Goal: Transaction & Acquisition: Purchase product/service

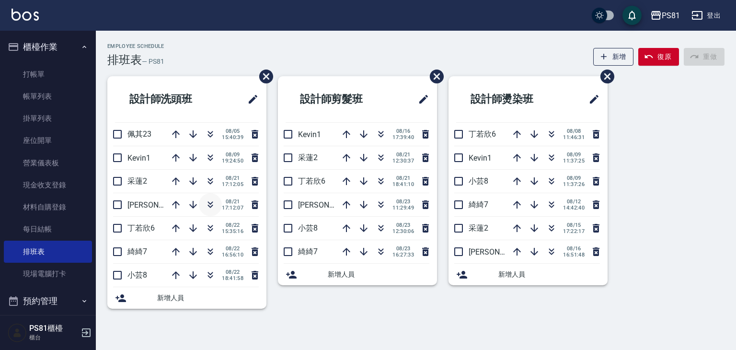
click at [215, 206] on icon "button" at bounding box center [211, 205] width 12 height 12
click at [50, 71] on link "打帳單" at bounding box center [48, 74] width 88 height 22
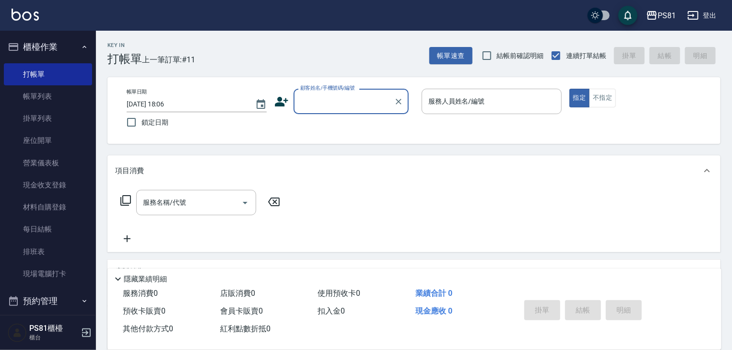
click at [361, 110] on div "顧客姓名/手機號碼/編號" at bounding box center [350, 101] width 115 height 25
type input "n"
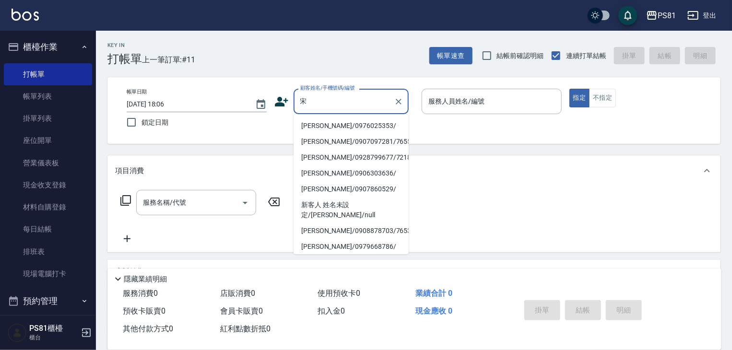
click at [350, 130] on li "[PERSON_NAME]/0976025353/" at bounding box center [350, 126] width 115 height 16
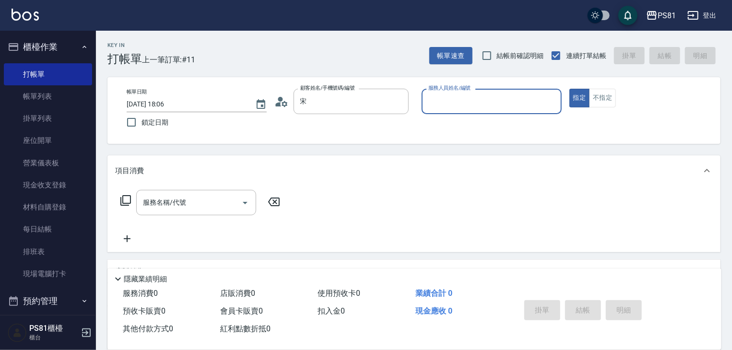
type input "[PERSON_NAME]/0976025353/"
type input "小芸-8"
click at [350, 130] on div "帳單日期 [DATE] 18:06 鎖定日期 顧客姓名/手機號碼/編號 [PERSON_NAME]/0976025353/ 顧客姓名/手機號碼/編號 服務人員…" at bounding box center [414, 111] width 590 height 44
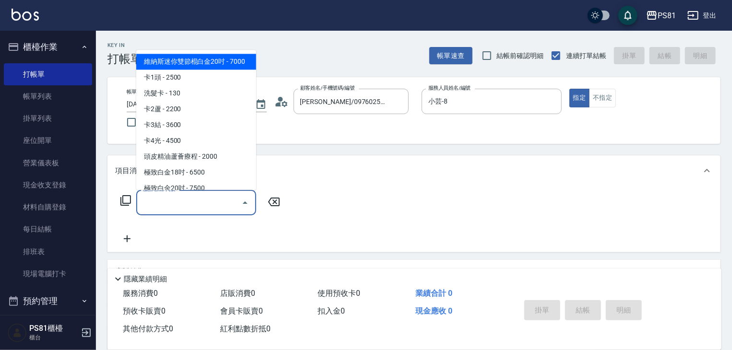
click at [163, 200] on input "服務名稱/代號" at bounding box center [188, 202] width 97 height 17
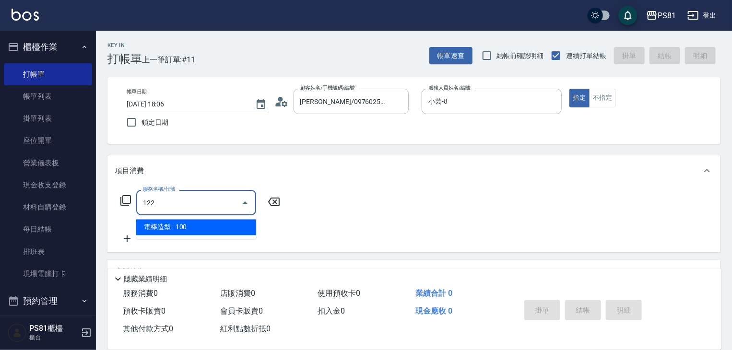
type input "電棒造型(122)"
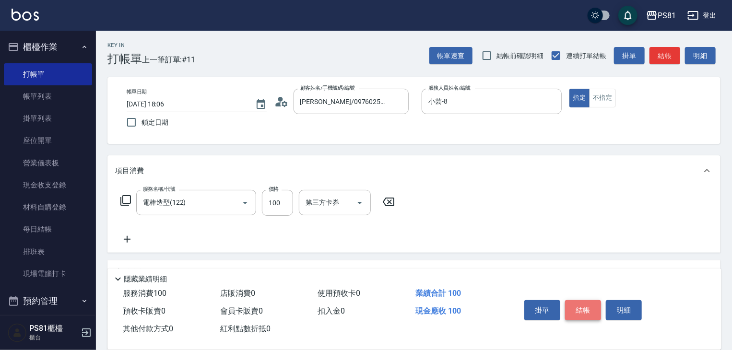
click at [576, 303] on button "結帳" at bounding box center [583, 310] width 36 height 20
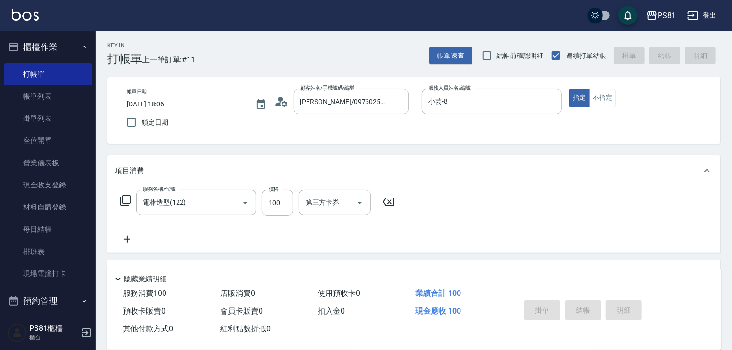
type input "[DATE] 18:07"
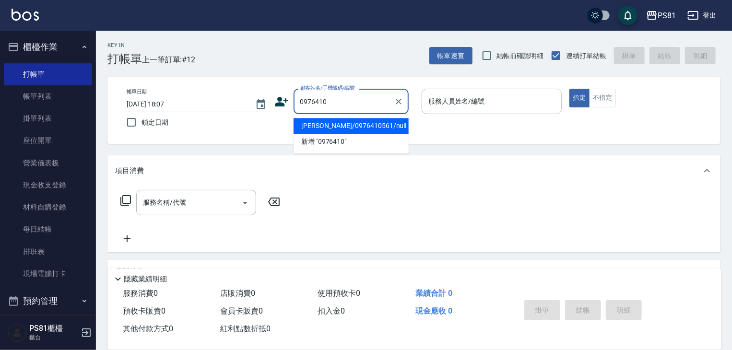
click at [358, 127] on li "[PERSON_NAME]/0976410561/null" at bounding box center [350, 126] width 115 height 16
type input "[PERSON_NAME]/0976410561/null"
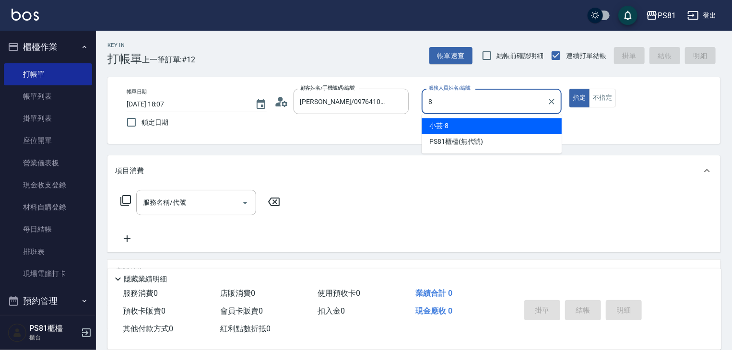
type input "小芸-8"
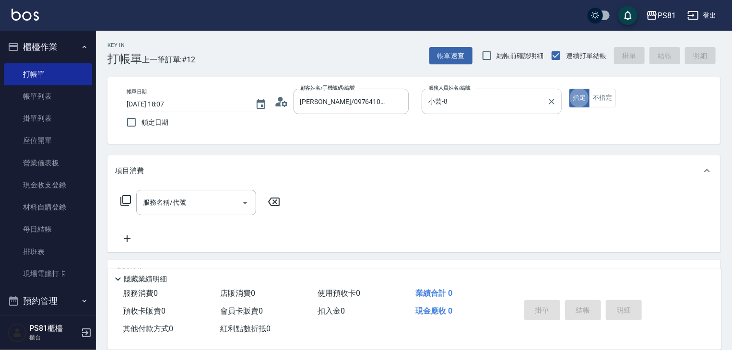
type button "true"
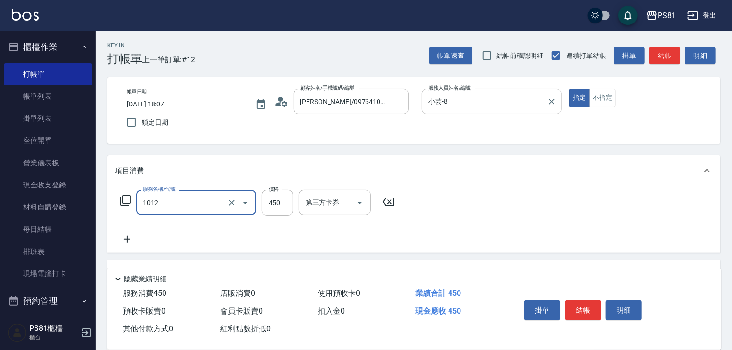
type input "B級洗剪(1012)"
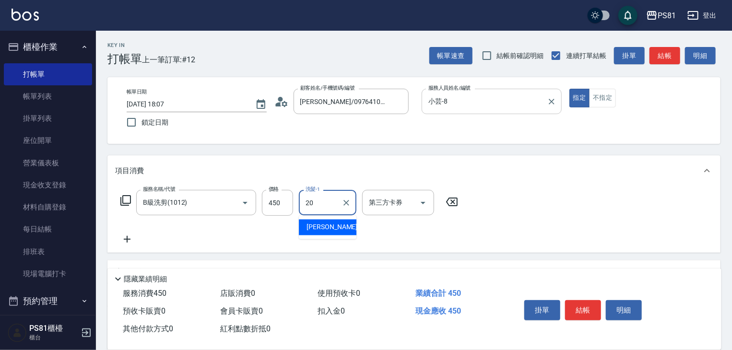
type input "[PERSON_NAME]-20"
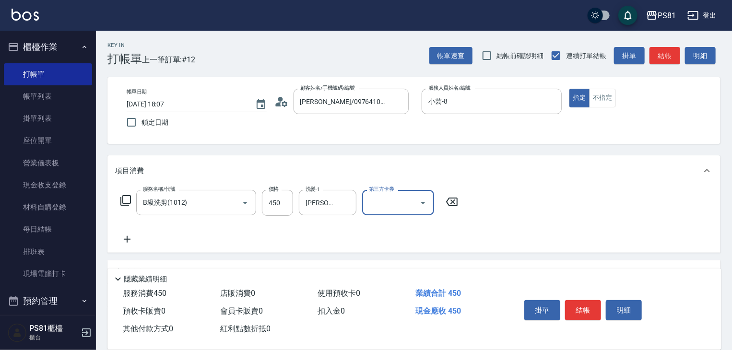
click at [593, 306] on button "結帳" at bounding box center [583, 310] width 36 height 20
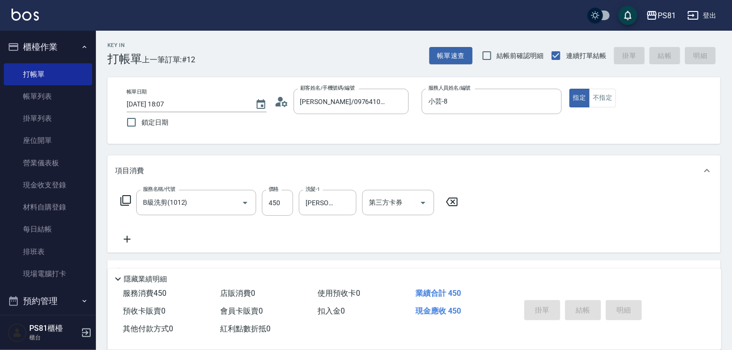
type input "[DATE] 18:26"
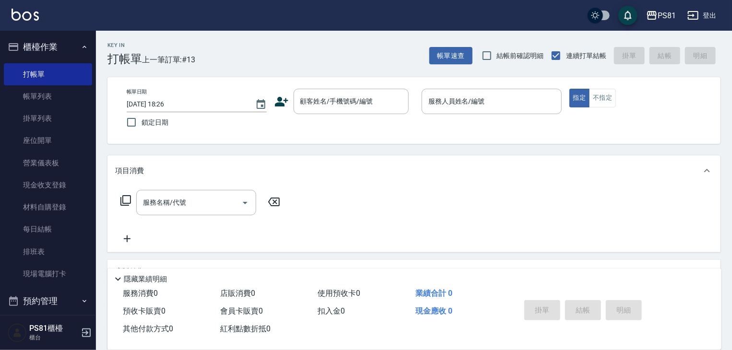
click at [285, 97] on icon at bounding box center [281, 101] width 14 height 14
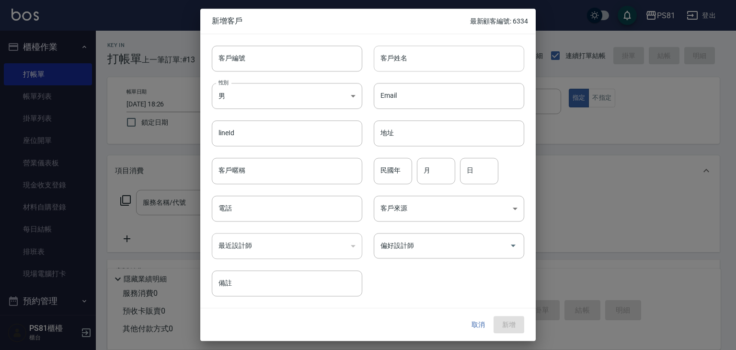
click at [404, 61] on input "客戶姓名" at bounding box center [449, 59] width 151 height 26
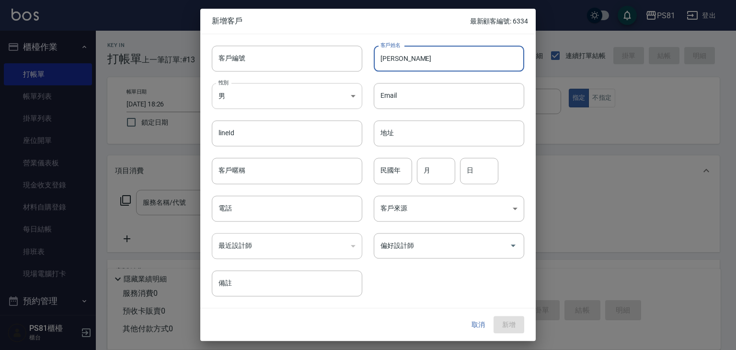
type input "[PERSON_NAME]"
click at [326, 93] on body "PS81 登出 櫃檯作業 打帳單 帳單列表 掛單列表 座位開單 營業儀表板 現金收支登錄 材料自購登錄 每日結帳 排班表 現場電腦打卡 預約管理 預約管理 單…" at bounding box center [368, 233] width 736 height 466
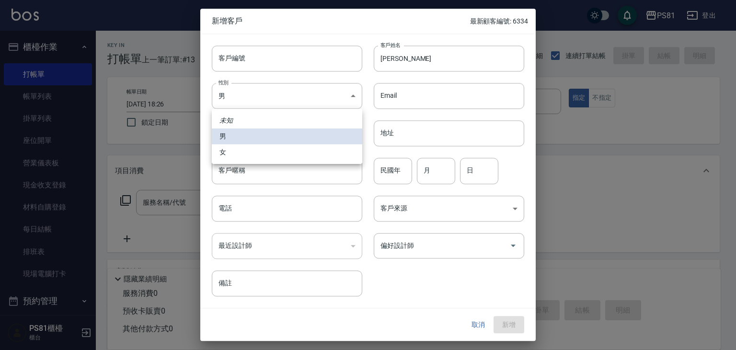
drag, startPoint x: 241, startPoint y: 160, endPoint x: 245, endPoint y: 158, distance: 5.0
click at [241, 160] on li "女" at bounding box center [287, 152] width 151 height 16
type input "[DEMOGRAPHIC_DATA]"
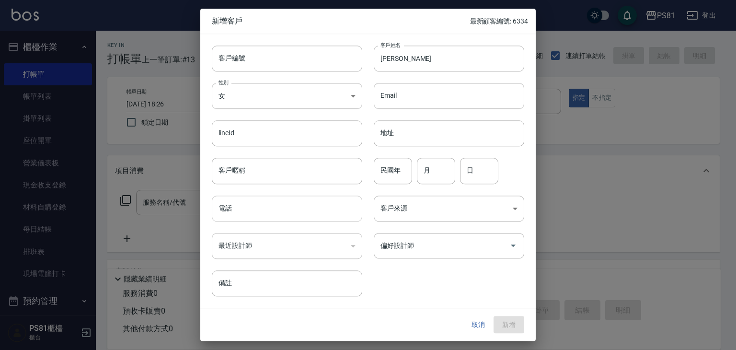
click at [281, 216] on input "電話" at bounding box center [287, 209] width 151 height 26
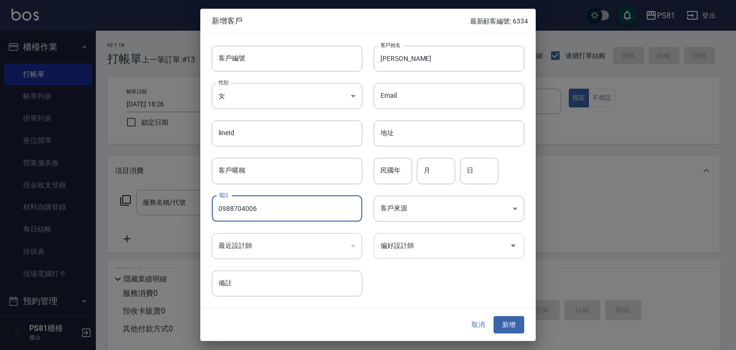
type input "0988704006"
click at [422, 245] on input "偏好設計師" at bounding box center [442, 245] width 128 height 17
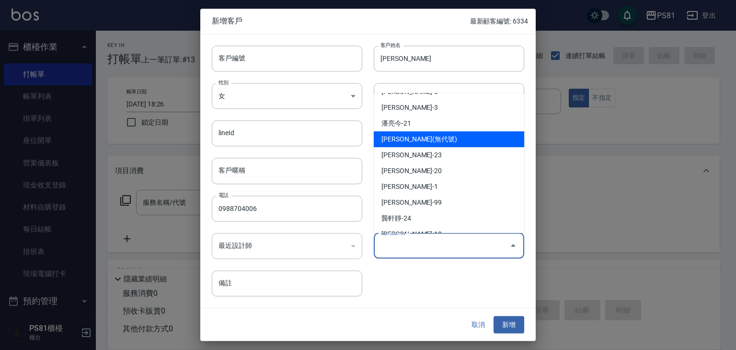
scroll to position [136, 0]
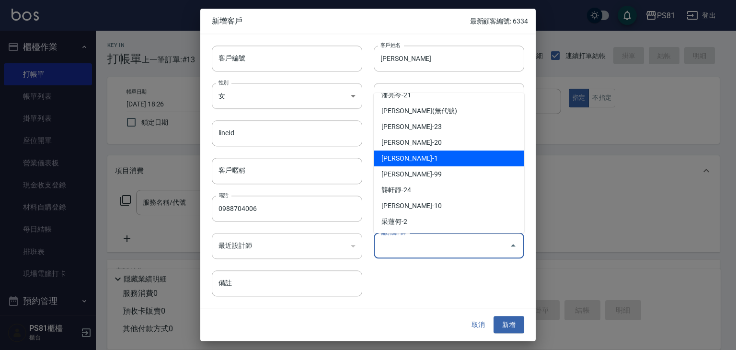
click at [421, 158] on li "[PERSON_NAME]-1" at bounding box center [449, 159] width 151 height 16
type input "[PERSON_NAME]"
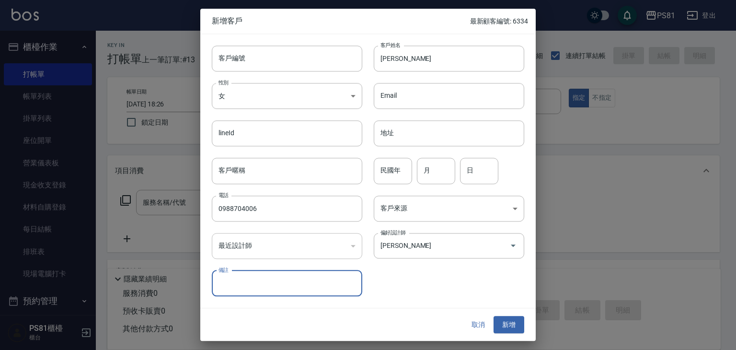
click at [515, 319] on button "新增" at bounding box center [509, 325] width 31 height 18
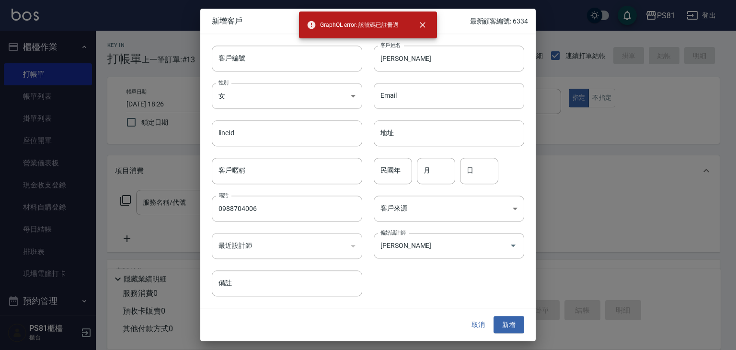
click at [493, 325] on div "取消 新增" at bounding box center [493, 325] width 61 height 18
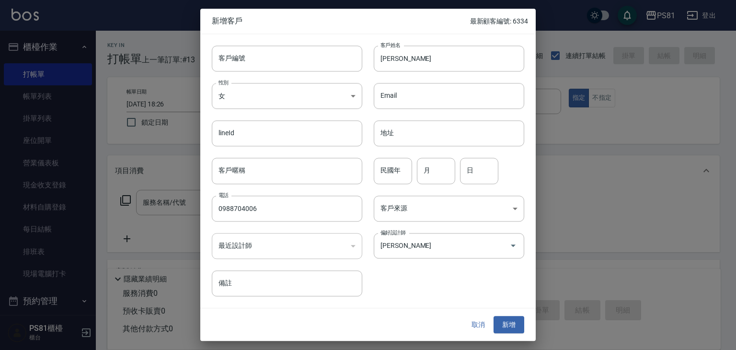
click at [471, 325] on button "取消" at bounding box center [478, 325] width 31 height 18
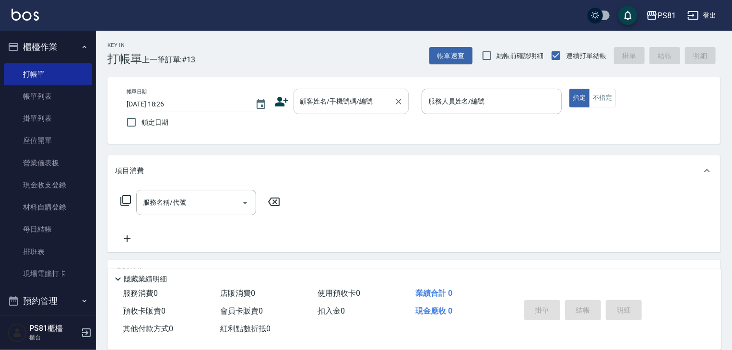
click at [315, 113] on div "顧客姓名/手機號碼/編號" at bounding box center [350, 101] width 115 height 25
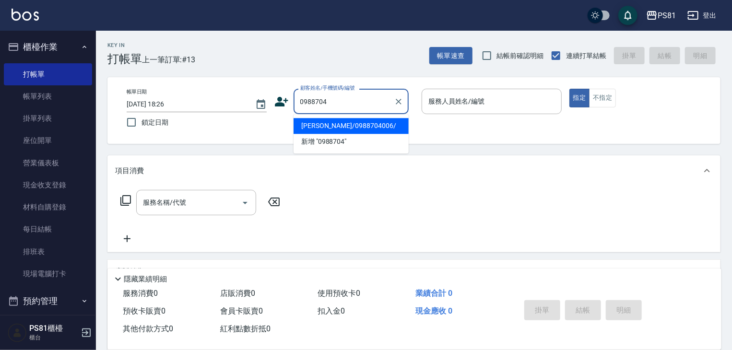
click at [343, 125] on li "[PERSON_NAME]/0988704006/" at bounding box center [350, 126] width 115 height 16
type input "[PERSON_NAME]/0988704006/"
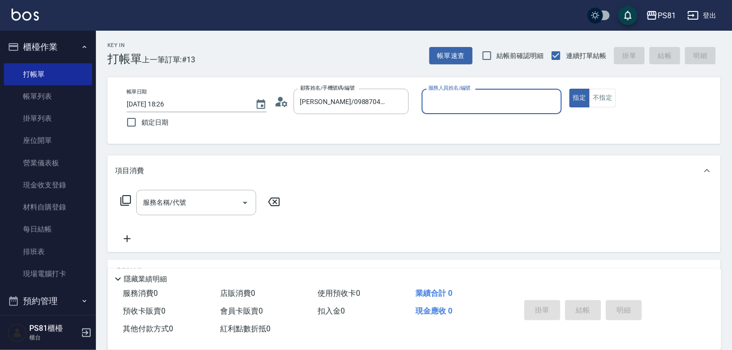
type input "丁若欣-6"
click at [280, 101] on icon at bounding box center [281, 101] width 14 height 14
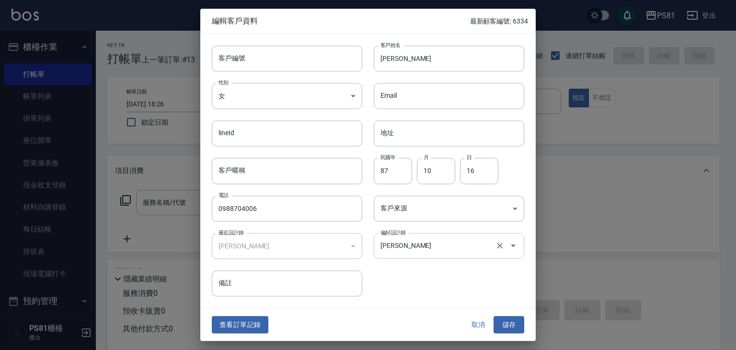
click at [417, 250] on input "[PERSON_NAME]" at bounding box center [435, 245] width 115 height 17
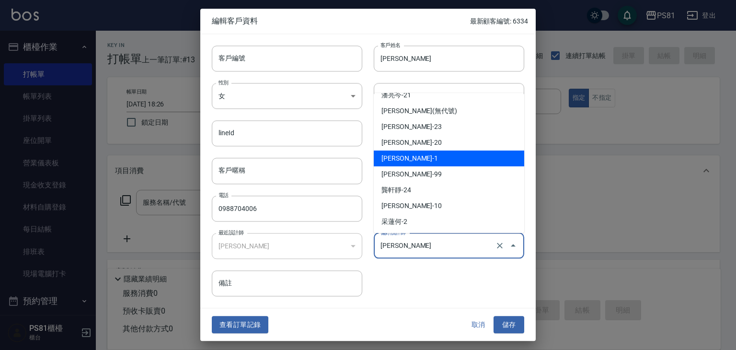
click at [419, 155] on li "[PERSON_NAME]-1" at bounding box center [449, 159] width 151 height 16
type input "[PERSON_NAME]"
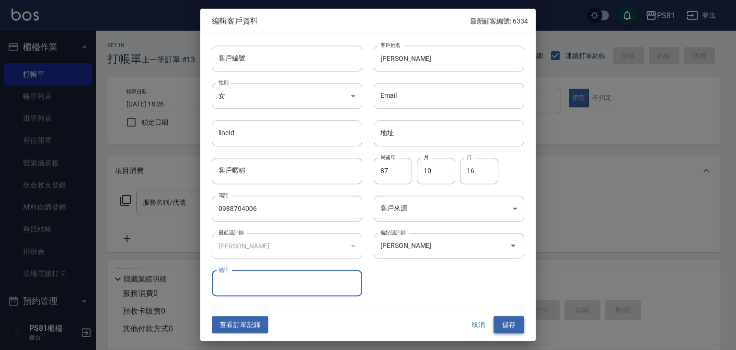
click at [509, 316] on button "儲存" at bounding box center [509, 325] width 31 height 18
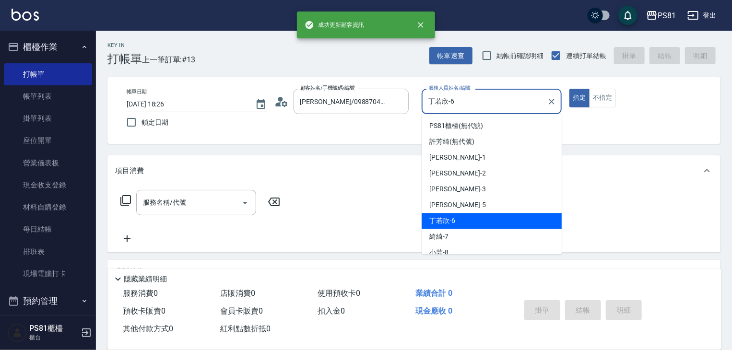
drag, startPoint x: 482, startPoint y: 106, endPoint x: 476, endPoint y: 120, distance: 15.4
click at [483, 106] on input "丁若欣-6" at bounding box center [484, 101] width 117 height 17
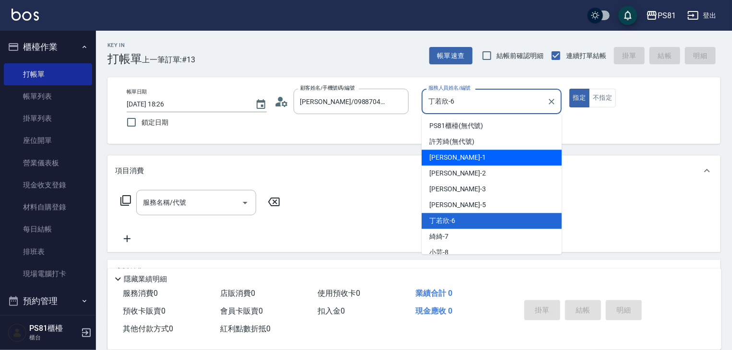
click at [472, 154] on div "[PERSON_NAME] -1" at bounding box center [491, 158] width 140 height 16
type input "[PERSON_NAME]-1"
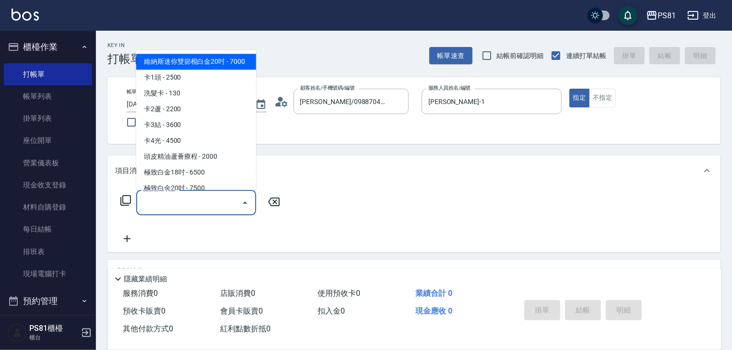
click at [192, 201] on input "服務名稱/代號" at bounding box center [188, 202] width 97 height 17
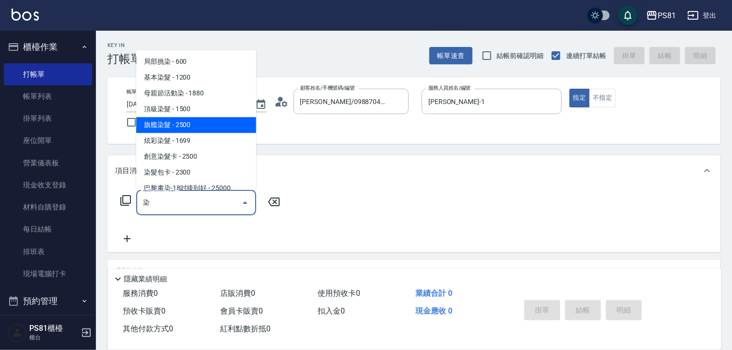
click at [190, 129] on span "旗艦染髮 - 2500" at bounding box center [196, 125] width 120 height 16
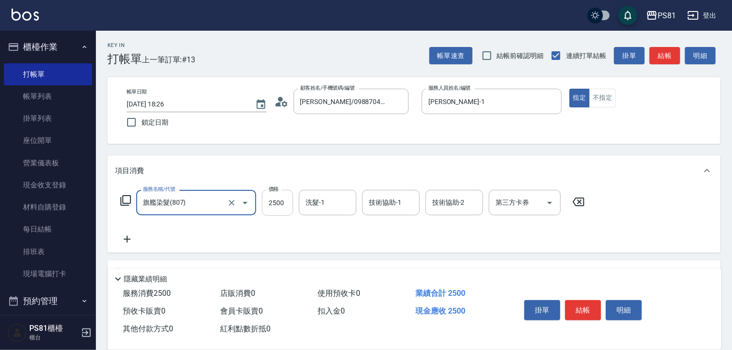
type input "旗艦染髮(807)"
click at [291, 210] on input "2500" at bounding box center [277, 203] width 31 height 26
type input "1880"
click at [130, 236] on icon at bounding box center [127, 239] width 24 height 12
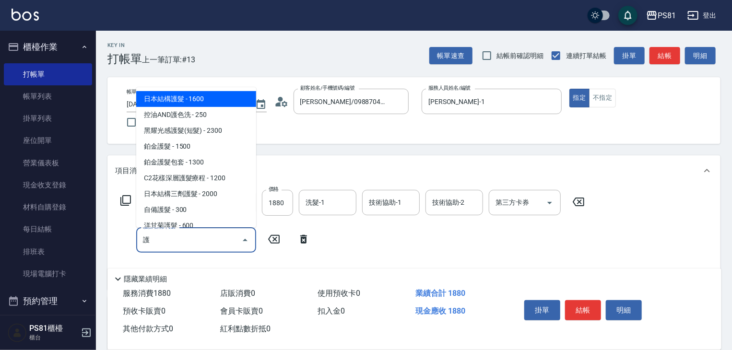
click at [216, 105] on span "日本結構護髮 - 1600" at bounding box center [196, 99] width 120 height 16
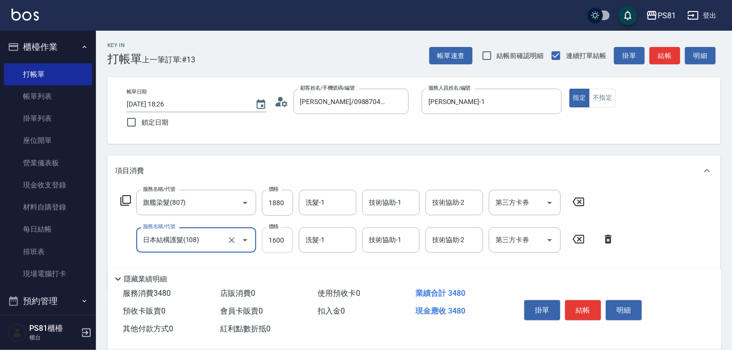
type input "日本結構護髮(108)"
click at [287, 236] on input "1600" at bounding box center [277, 240] width 31 height 26
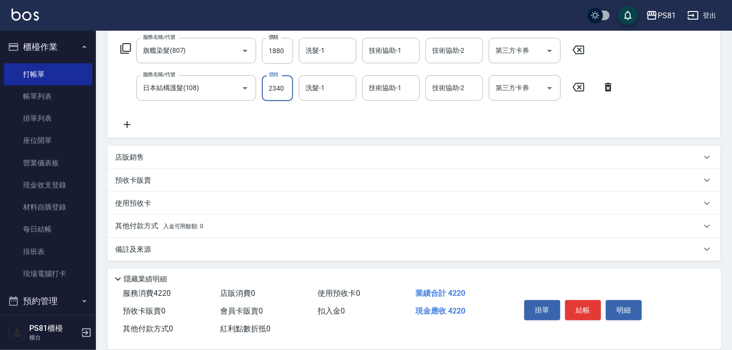
scroll to position [154, 0]
type input "2340"
drag, startPoint x: 129, startPoint y: 160, endPoint x: 131, endPoint y: 165, distance: 5.9
click at [129, 160] on div "店販銷售" at bounding box center [413, 155] width 613 height 23
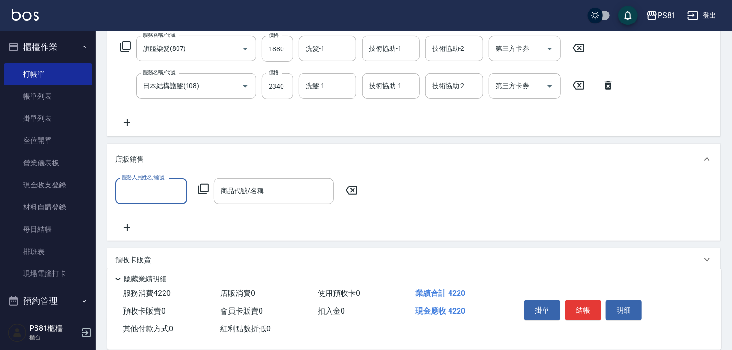
scroll to position [0, 0]
click at [151, 193] on input "服務人員姓名/編號" at bounding box center [150, 191] width 63 height 17
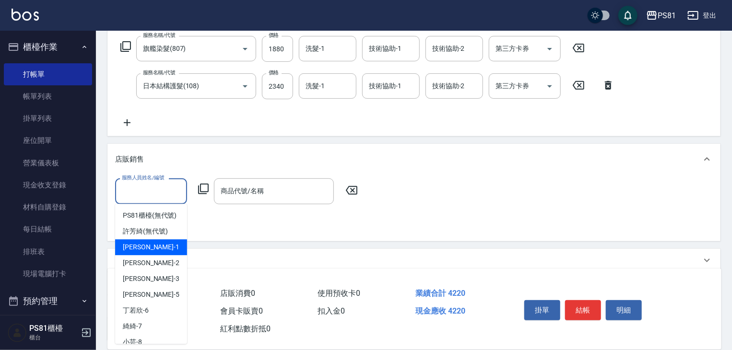
click at [153, 250] on div "[PERSON_NAME] -1" at bounding box center [151, 247] width 72 height 16
type input "[PERSON_NAME]-1"
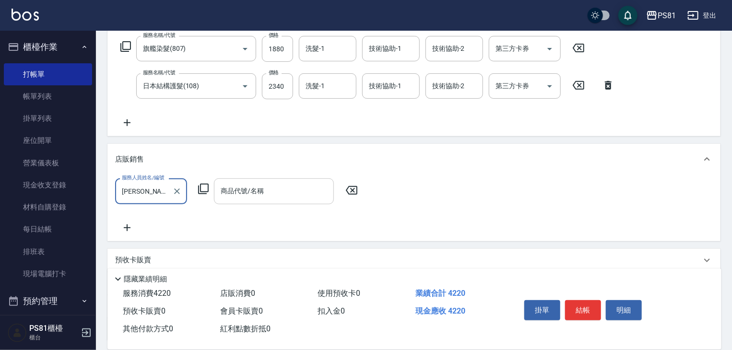
click at [226, 193] on input "商品代號/名稱" at bounding box center [273, 191] width 111 height 17
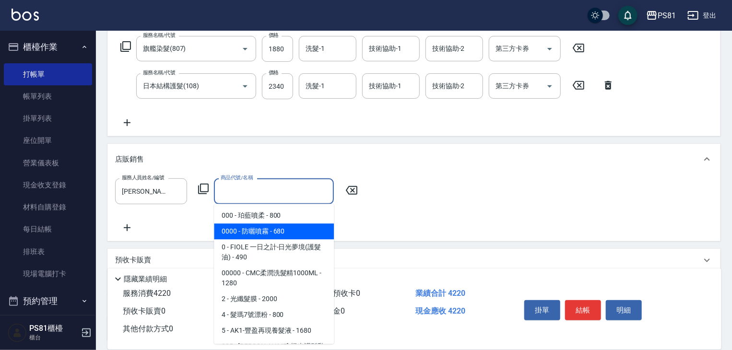
type input "ㄑ"
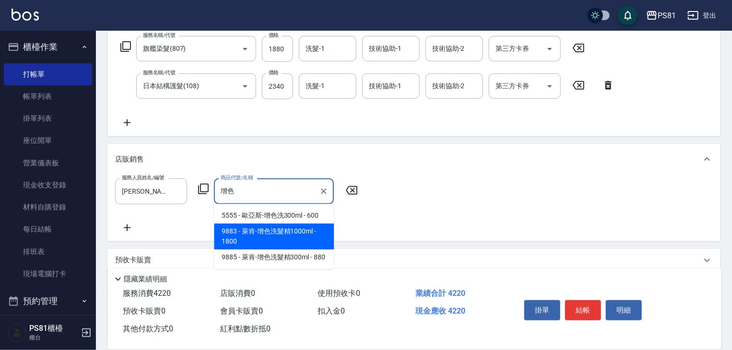
type input "曾"
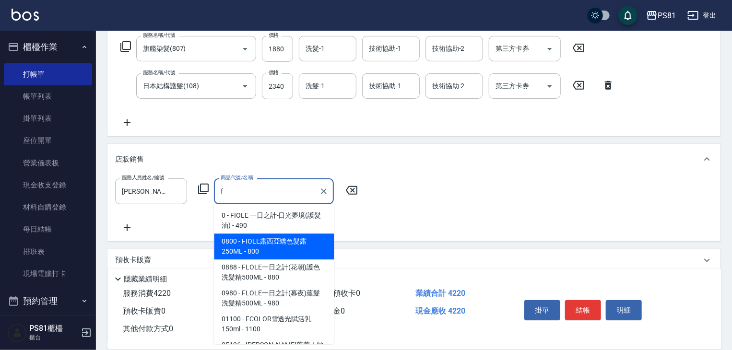
click at [274, 248] on span "0800 - FIOLE露西亞矯色髮露250ML - 800" at bounding box center [274, 246] width 120 height 26
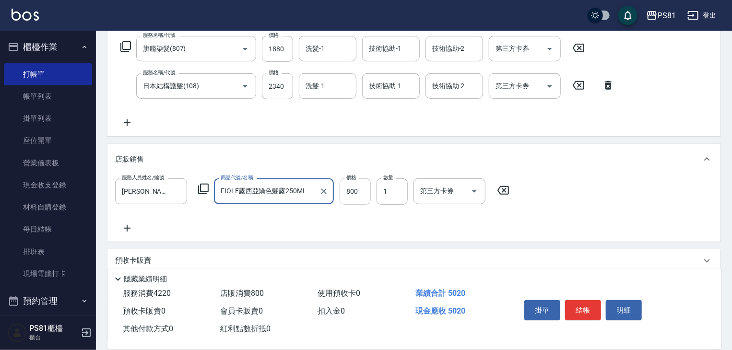
type input "FIOLE露西亞矯色髮露250ML"
click at [355, 187] on input "800" at bounding box center [354, 191] width 31 height 26
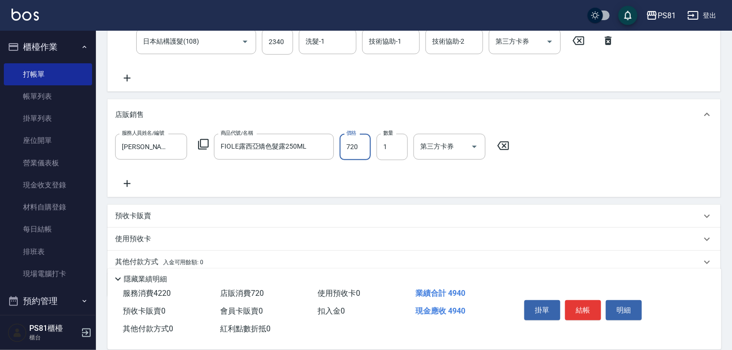
scroll to position [236, 0]
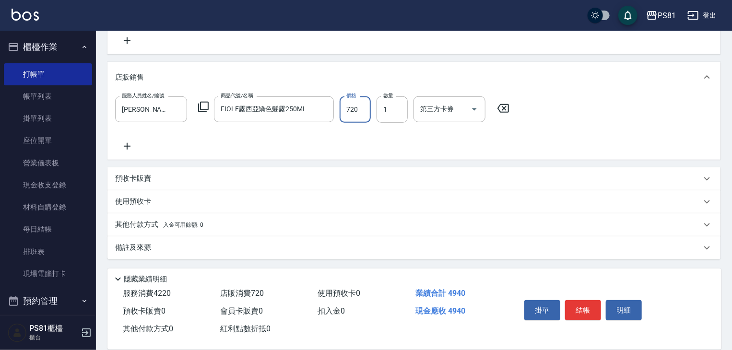
type input "720"
click at [160, 224] on p "其他付款方式 入金可用餘額: 0" at bounding box center [159, 225] width 88 height 11
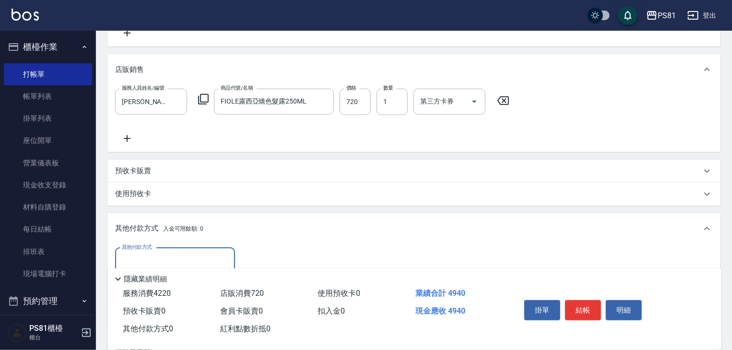
scroll to position [349, 0]
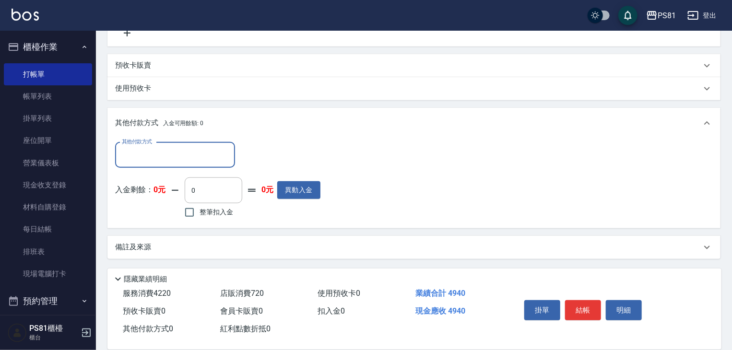
click at [192, 159] on input "其他付款方式" at bounding box center [174, 155] width 111 height 17
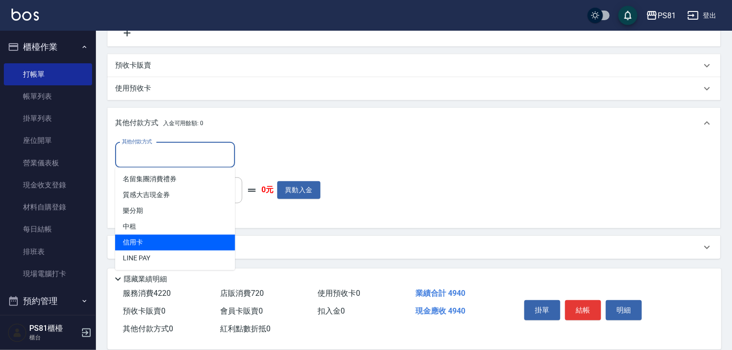
click at [171, 244] on span "信用卡" at bounding box center [175, 243] width 120 height 16
type input "信用卡"
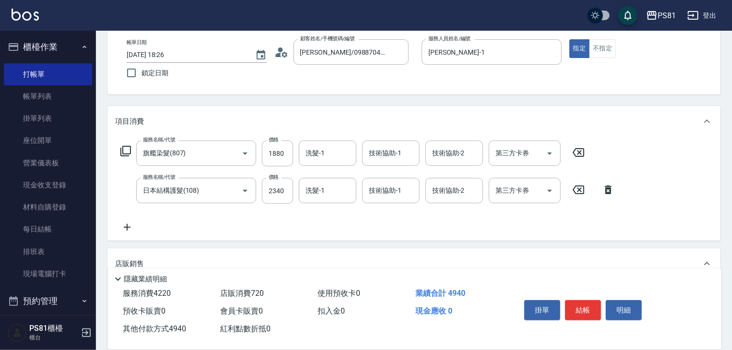
scroll to position [0, 0]
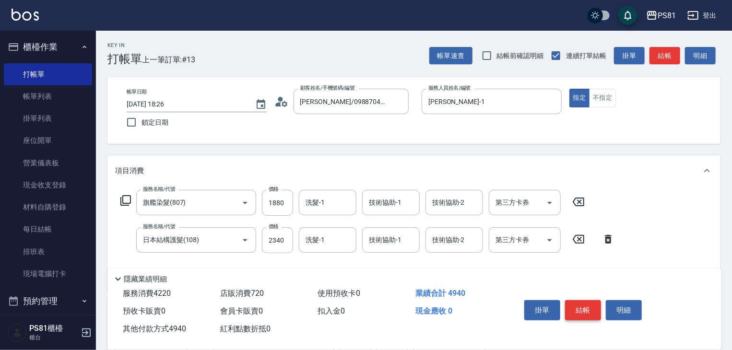
type input "4940"
click at [585, 307] on button "結帳" at bounding box center [583, 310] width 36 height 20
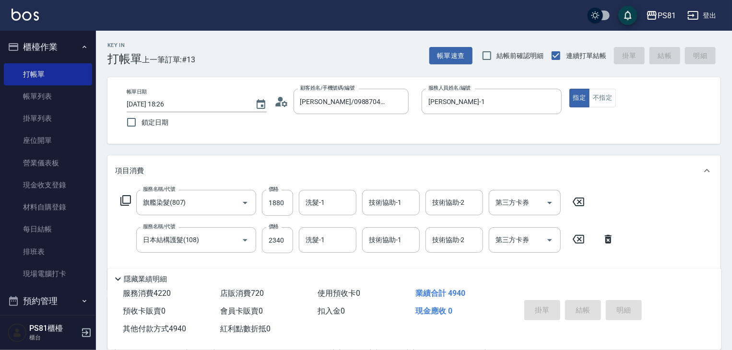
type input "[DATE] 18:29"
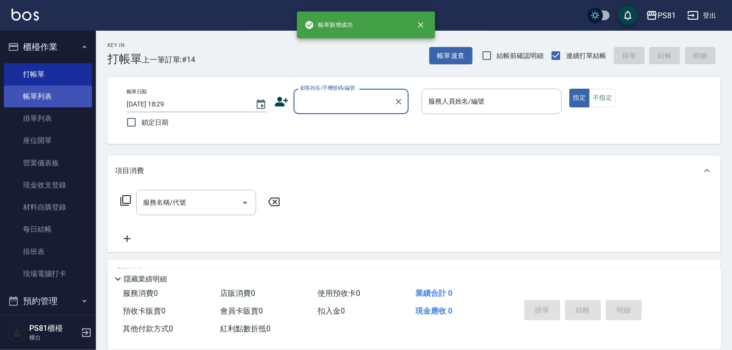
click at [42, 104] on link "帳單列表" at bounding box center [48, 96] width 88 height 22
